Goal: Information Seeking & Learning: Learn about a topic

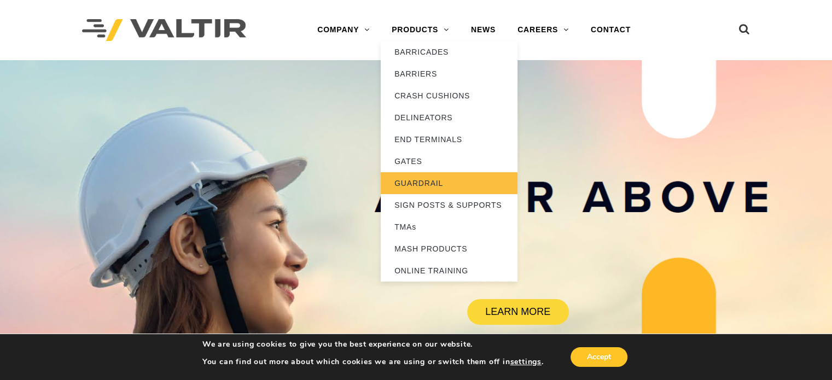
click at [411, 187] on link "GUARDRAIL" at bounding box center [449, 183] width 137 height 22
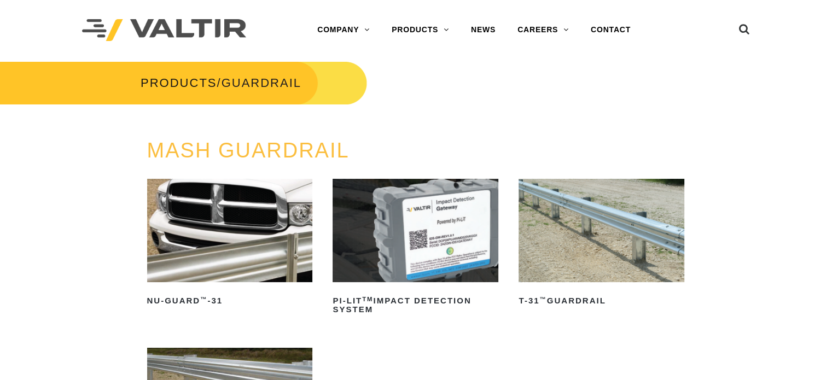
scroll to position [164, 0]
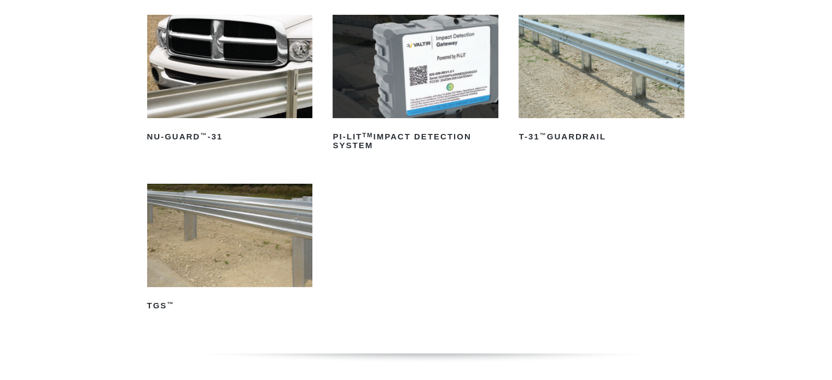
click at [608, 85] on img at bounding box center [602, 66] width 166 height 103
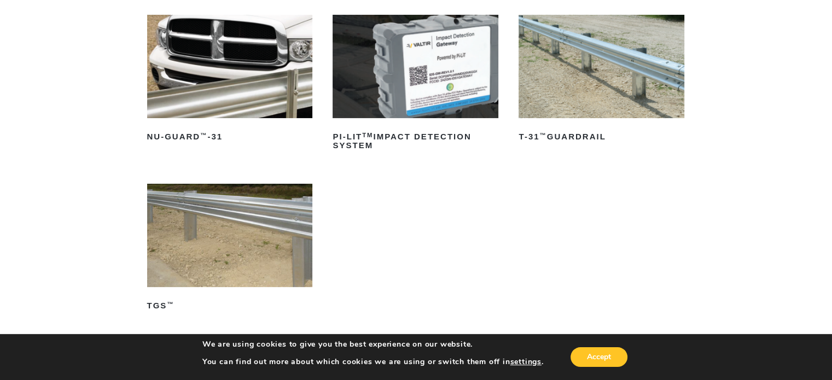
click at [224, 217] on img at bounding box center [230, 235] width 166 height 103
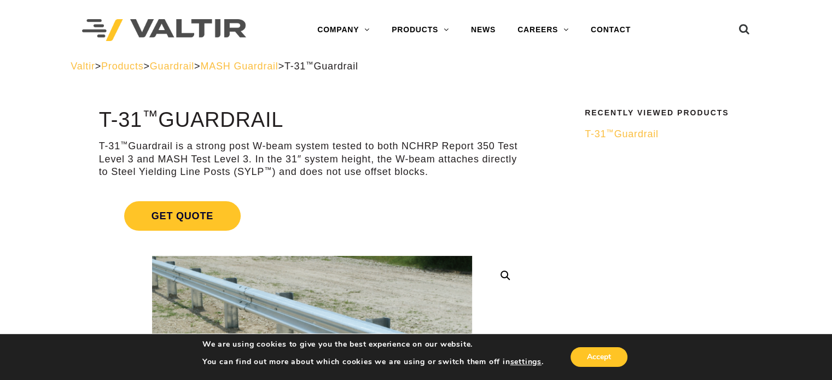
click at [613, 130] on sup "™" at bounding box center [610, 132] width 8 height 8
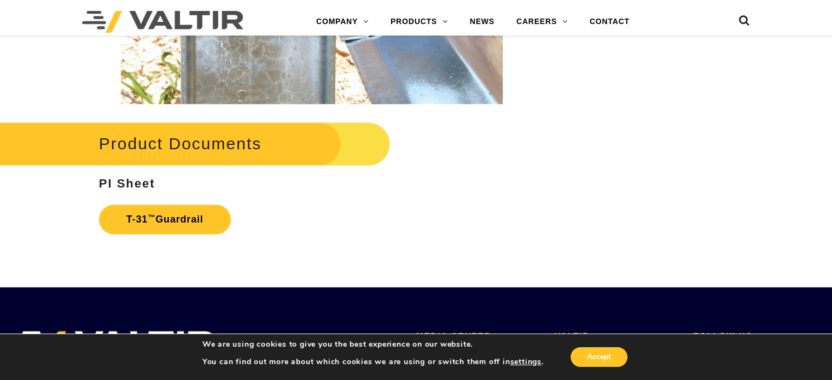
scroll to position [1703, 0]
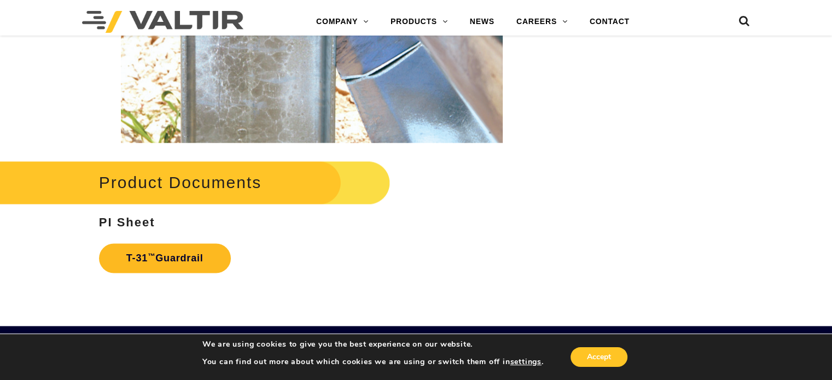
click at [197, 255] on link "T-31 ™ Guardrail" at bounding box center [165, 258] width 132 height 30
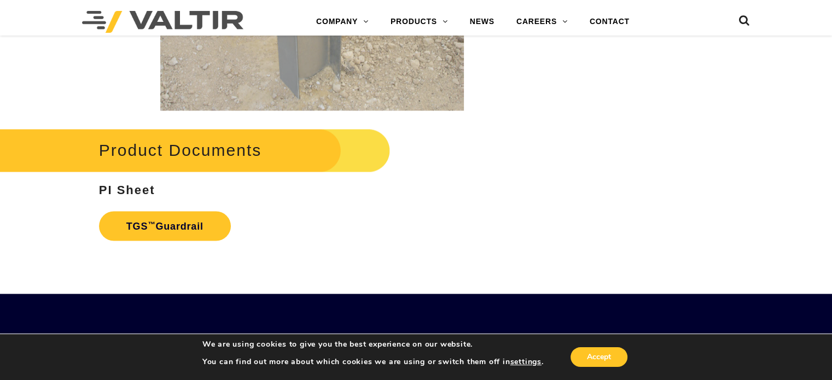
scroll to position [1860, 0]
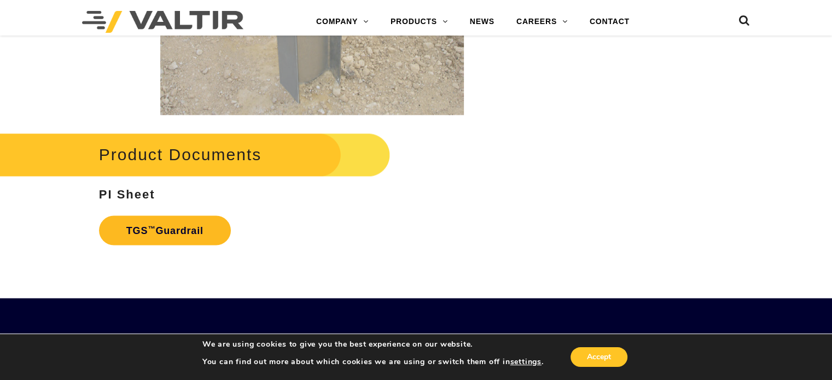
click at [177, 229] on link "TGS ™ Guardrail" at bounding box center [165, 231] width 132 height 30
